Goal: Find contact information: Find contact information

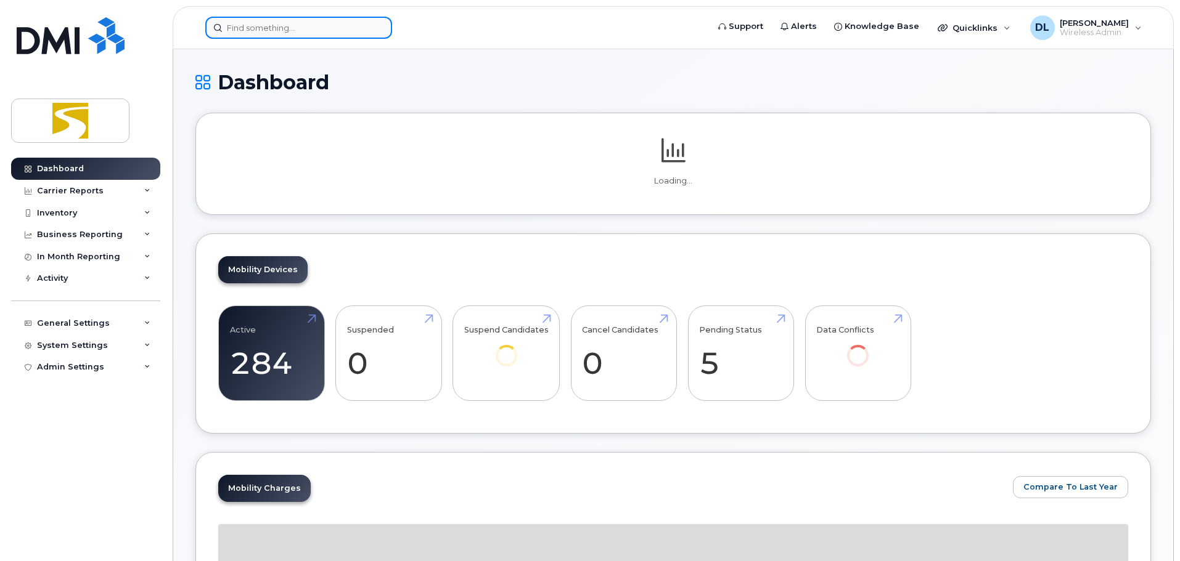
click at [308, 29] on input at bounding box center [298, 28] width 187 height 22
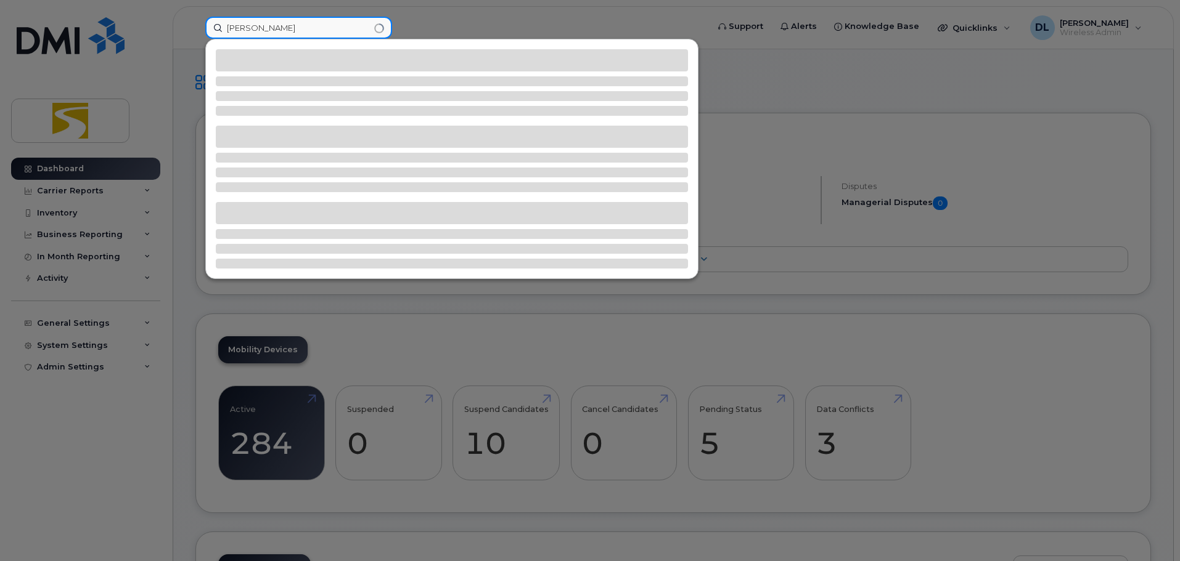
click at [307, 33] on input "Ray" at bounding box center [298, 28] width 187 height 22
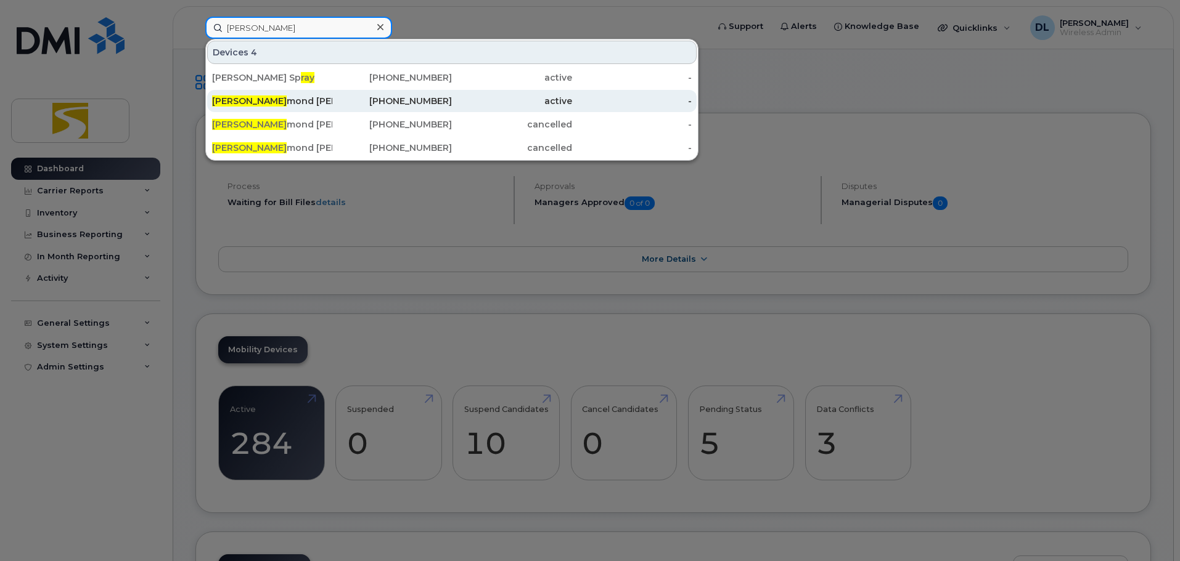
type input "Ray"
click at [361, 107] on div "204-280-0630" at bounding box center [392, 101] width 120 height 12
